Goal: Transaction & Acquisition: Subscribe to service/newsletter

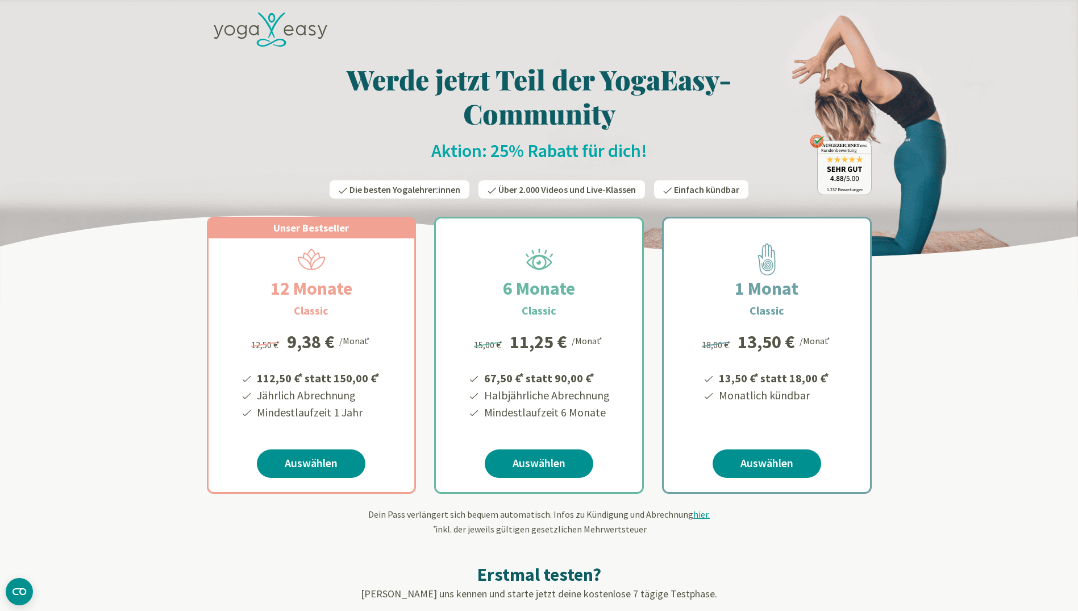
click at [300, 26] on icon at bounding box center [301, 30] width 10 height 10
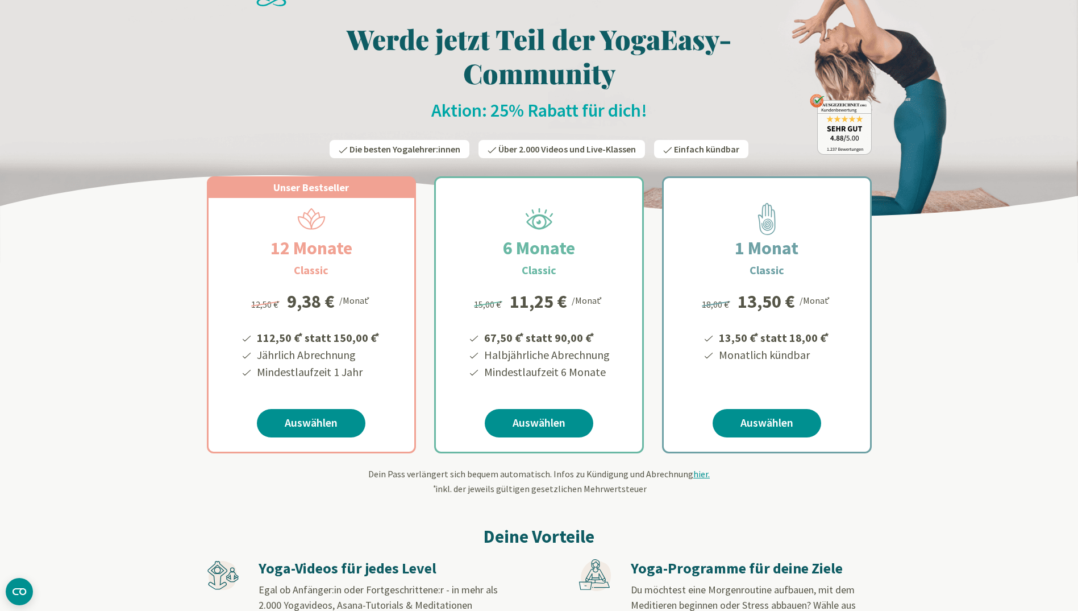
scroll to position [57, 0]
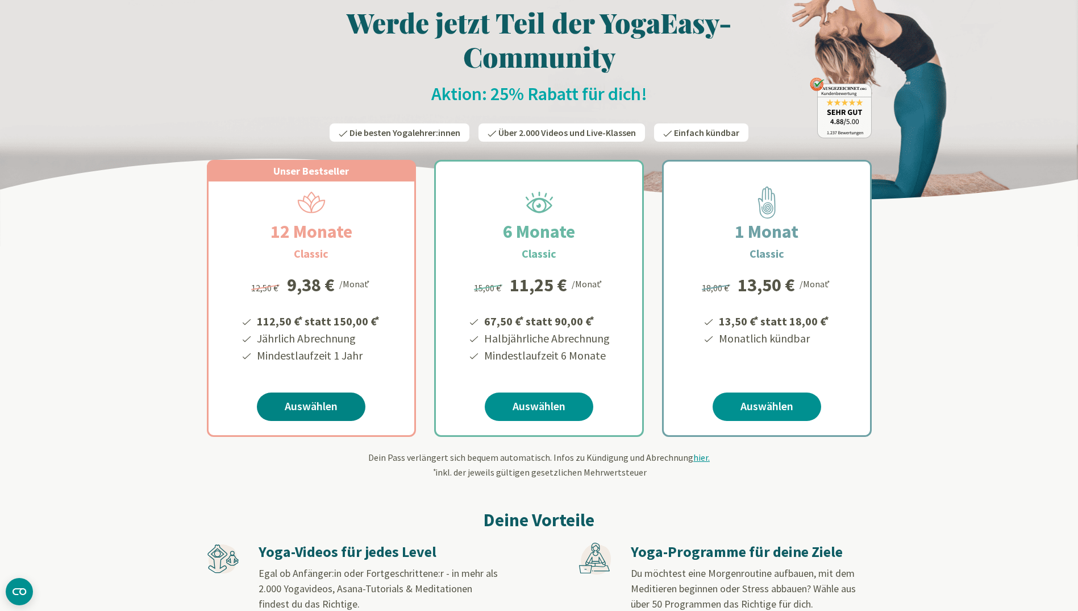
click at [306, 404] on link "Auswählen" at bounding box center [311, 406] width 109 height 28
click at [307, 403] on link "Auswählen" at bounding box center [311, 406] width 109 height 28
